Goal: Task Accomplishment & Management: Use online tool/utility

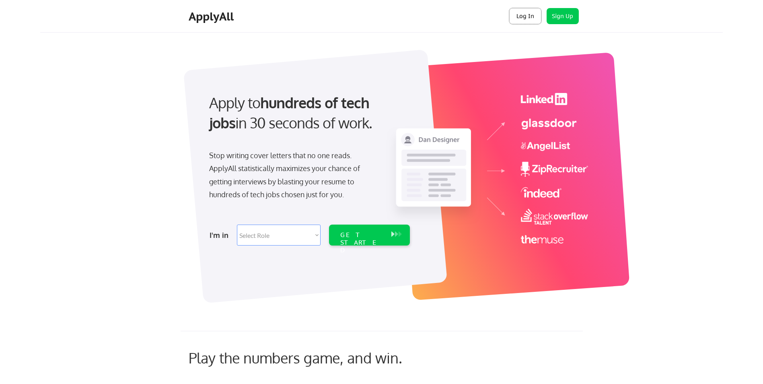
click at [518, 17] on button "Log In" at bounding box center [526, 16] width 32 height 16
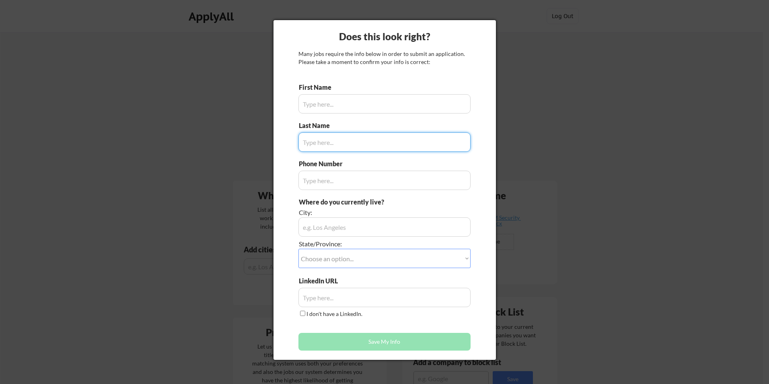
click at [76, 11] on div at bounding box center [384, 192] width 769 height 384
click at [561, 15] on div at bounding box center [384, 192] width 769 height 384
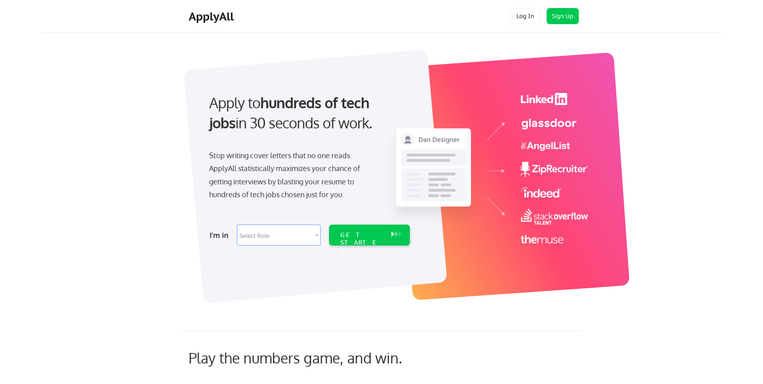
select select ""it_security""
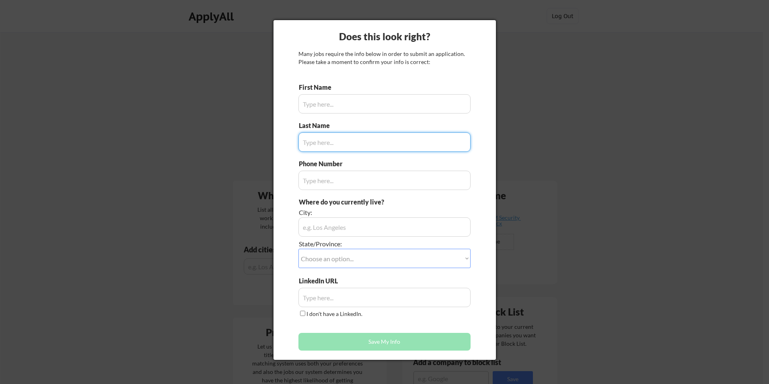
click at [551, 25] on div at bounding box center [384, 192] width 769 height 384
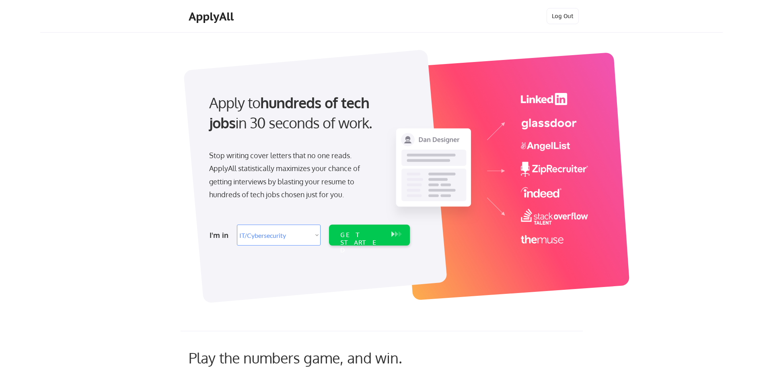
select select ""it_security""
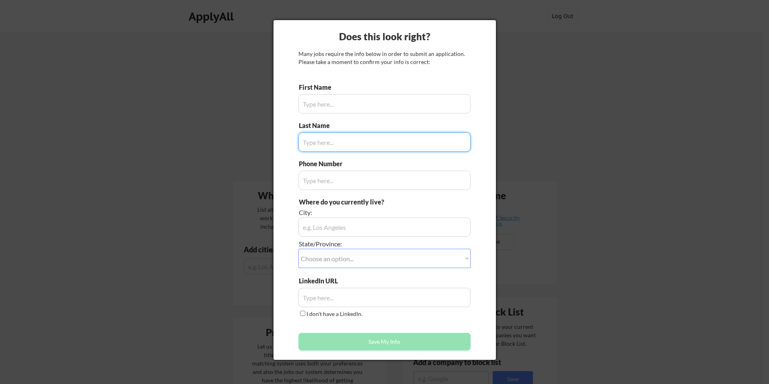
click at [560, 138] on div at bounding box center [384, 192] width 769 height 384
click at [593, 57] on div at bounding box center [384, 192] width 769 height 384
click at [561, 14] on div at bounding box center [384, 192] width 769 height 384
drag, startPoint x: 558, startPoint y: 14, endPoint x: 553, endPoint y: 13, distance: 5.3
click at [554, 14] on div at bounding box center [384, 192] width 769 height 384
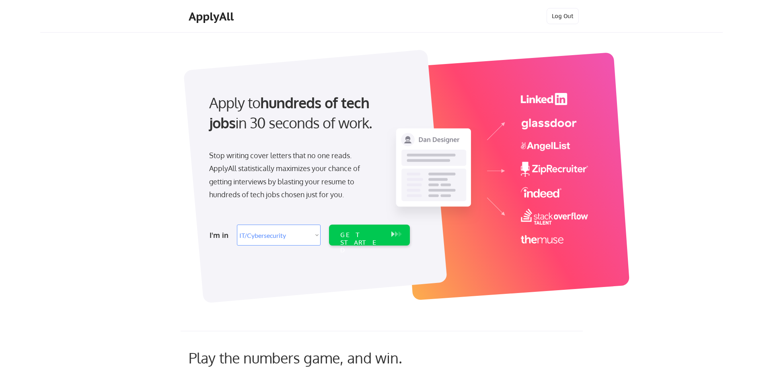
select select ""it_security""
